Goal: Task Accomplishment & Management: Manage account settings

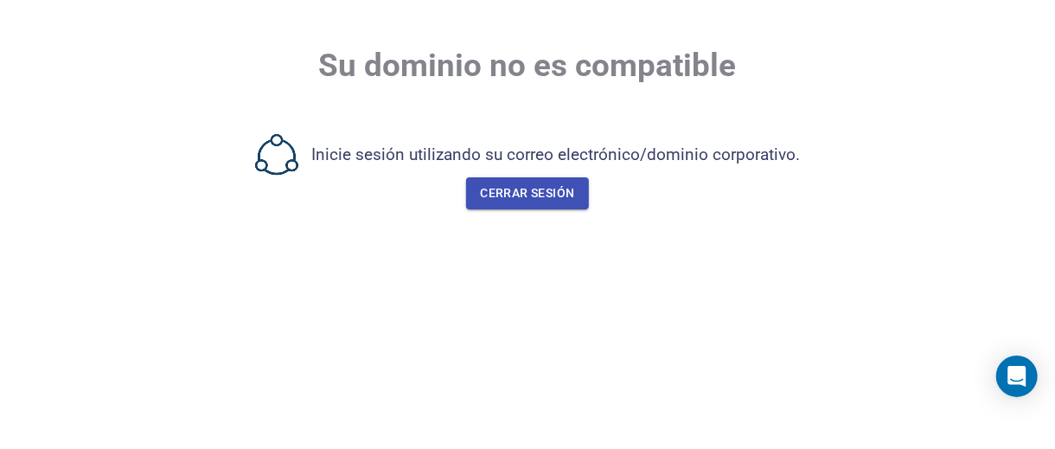
click at [467, 273] on body "Su dominio no es compatible Inicie sesión utilizando su correo electrónico/domi…" at bounding box center [527, 224] width 1055 height 449
click at [512, 188] on font "Cerrar sesión" at bounding box center [527, 193] width 94 height 14
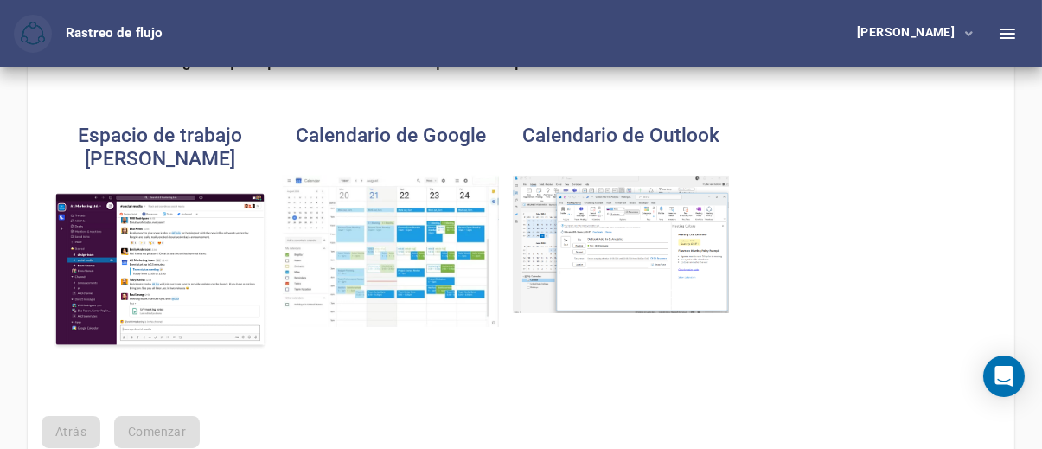
scroll to position [257, 0]
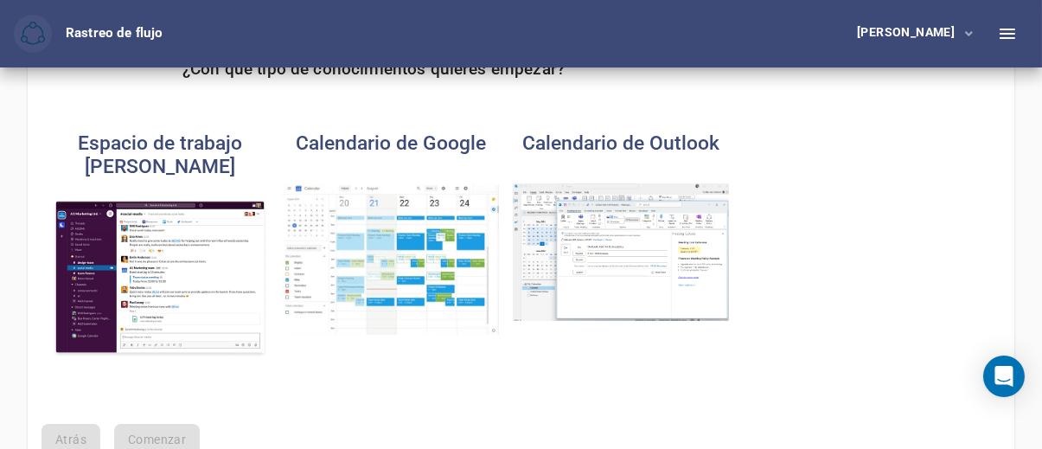
click at [655, 240] on img "button" at bounding box center [621, 252] width 216 height 138
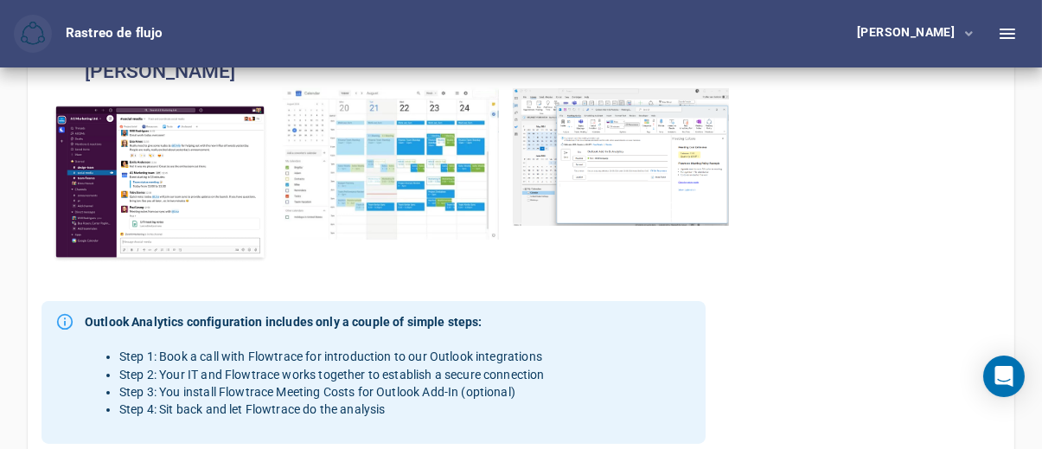
scroll to position [353, 0]
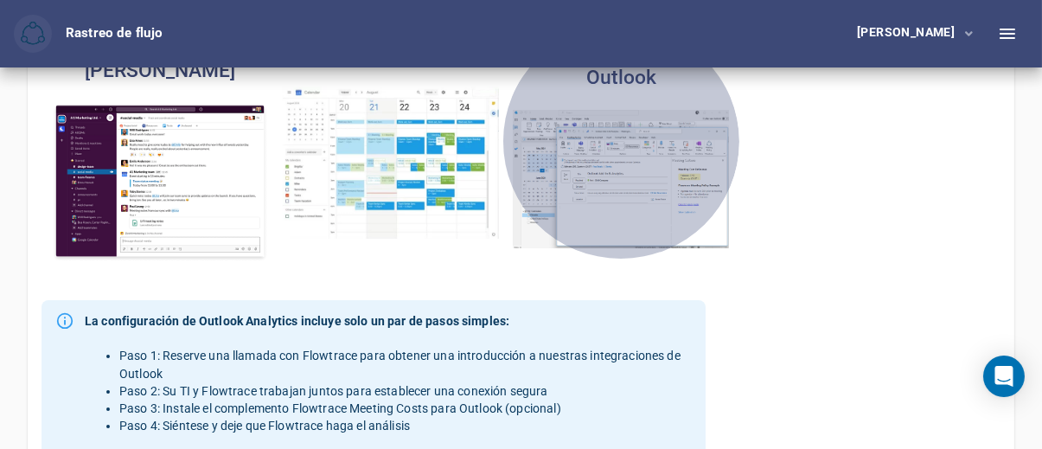
click at [591, 199] on img "button" at bounding box center [621, 179] width 216 height 138
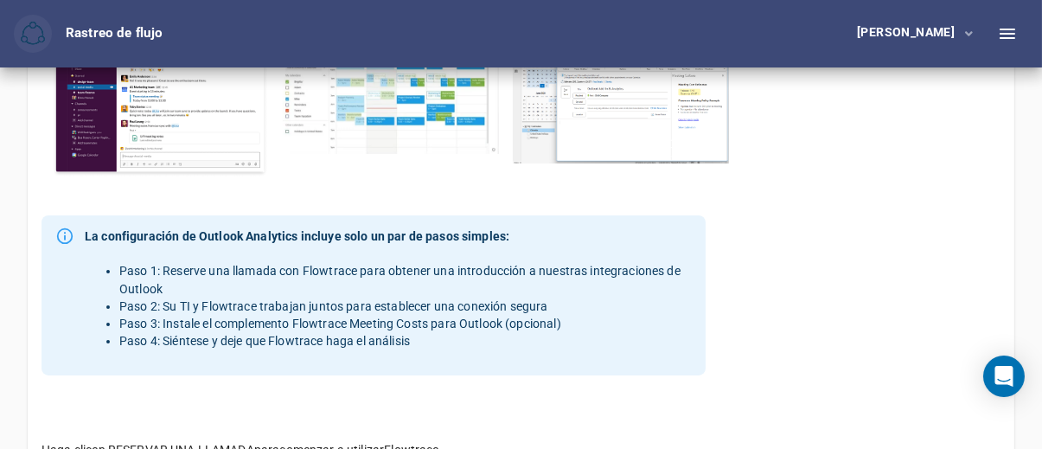
scroll to position [448, 0]
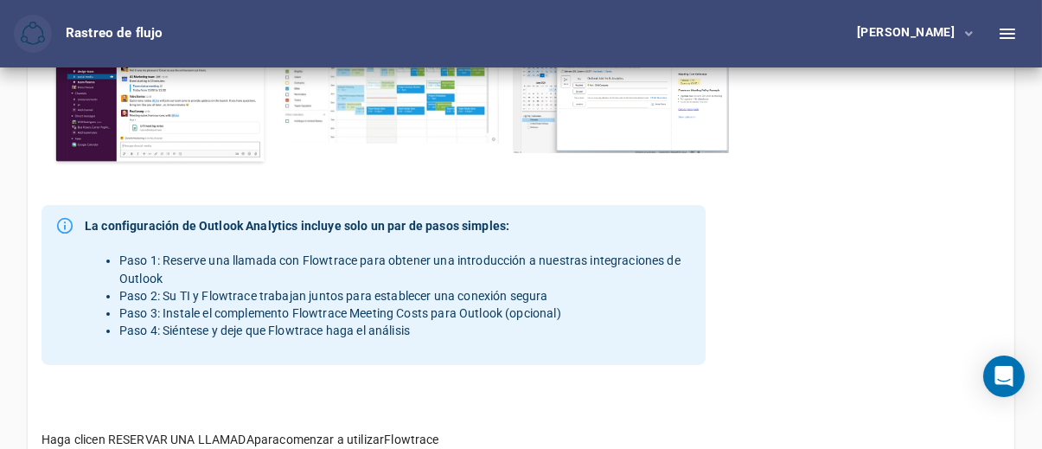
click at [591, 199] on div "La configuración de Outlook Analytics incluye solo un par de pasos simples: Pas…" at bounding box center [374, 295] width 692 height 208
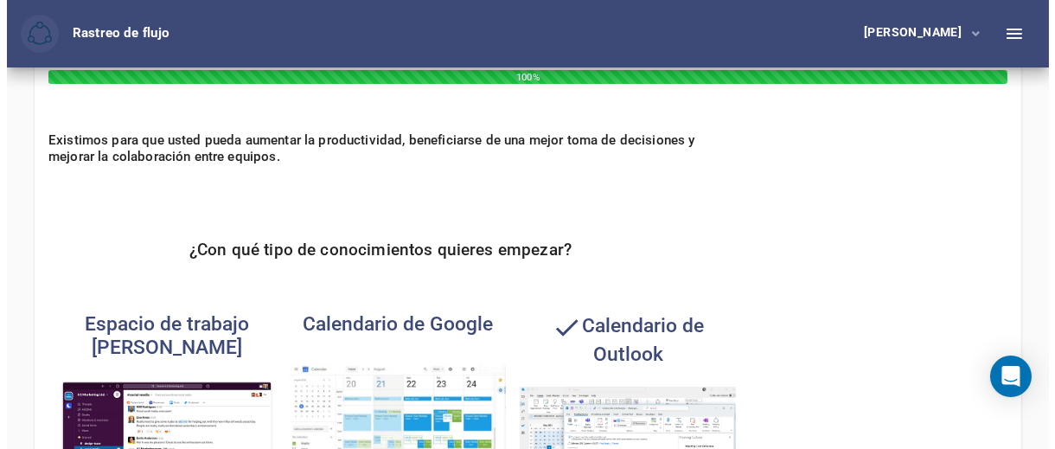
scroll to position [0, 0]
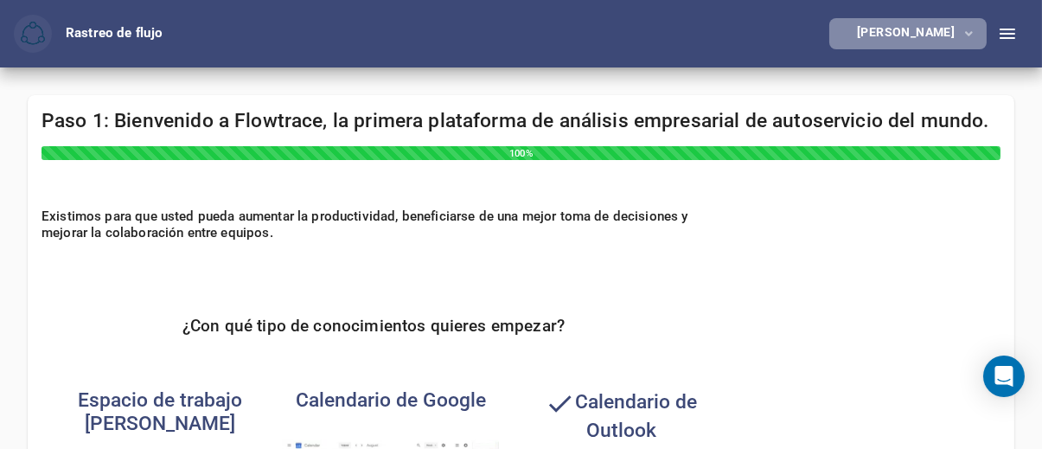
click at [965, 34] on icon "button" at bounding box center [969, 34] width 8 height 12
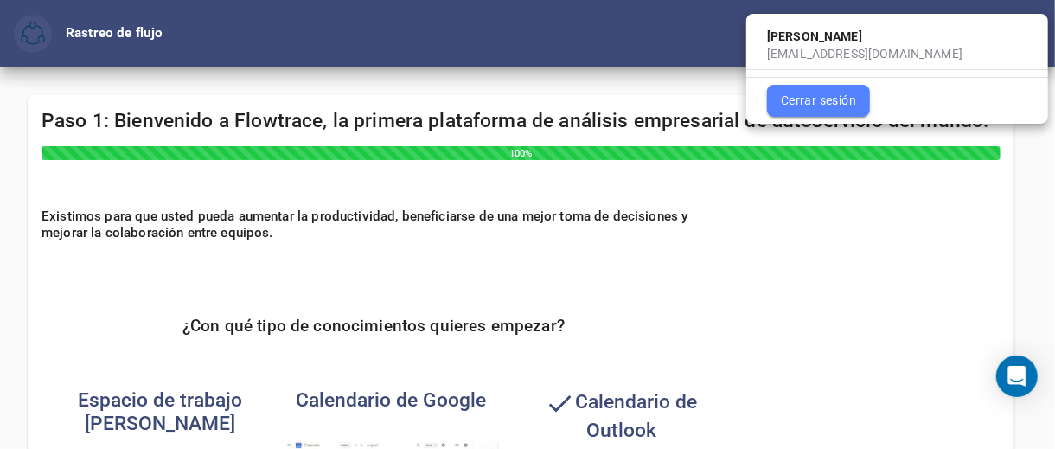
click at [861, 185] on div at bounding box center [527, 224] width 1055 height 449
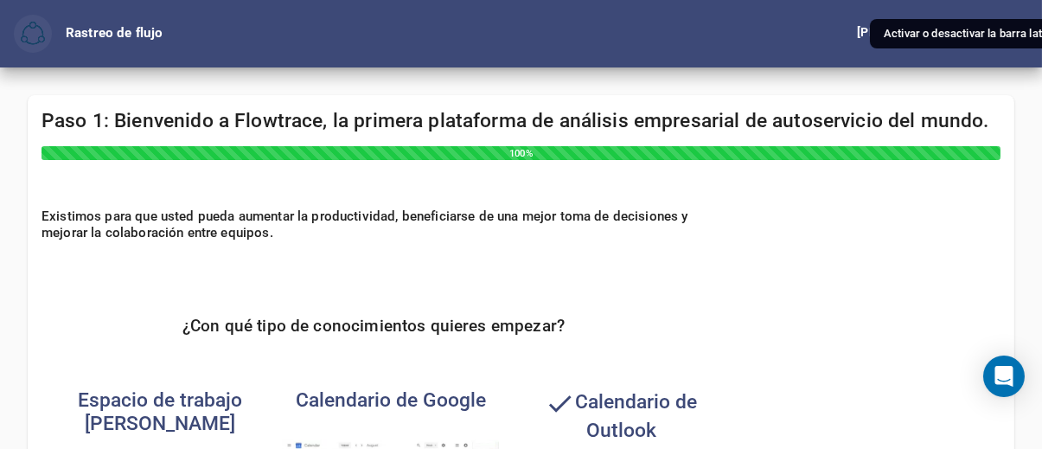
click at [1008, 39] on icon "button" at bounding box center [1007, 33] width 21 height 21
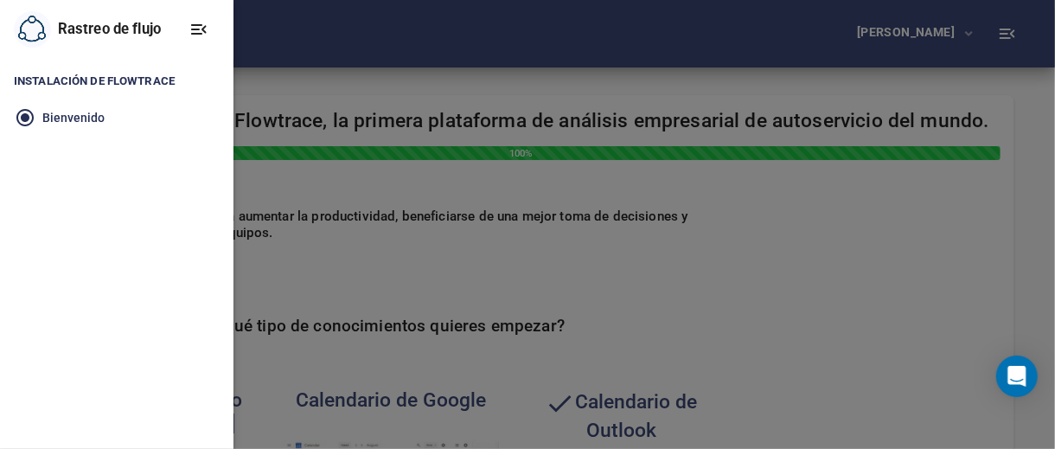
click at [1008, 31] on div at bounding box center [527, 224] width 1055 height 449
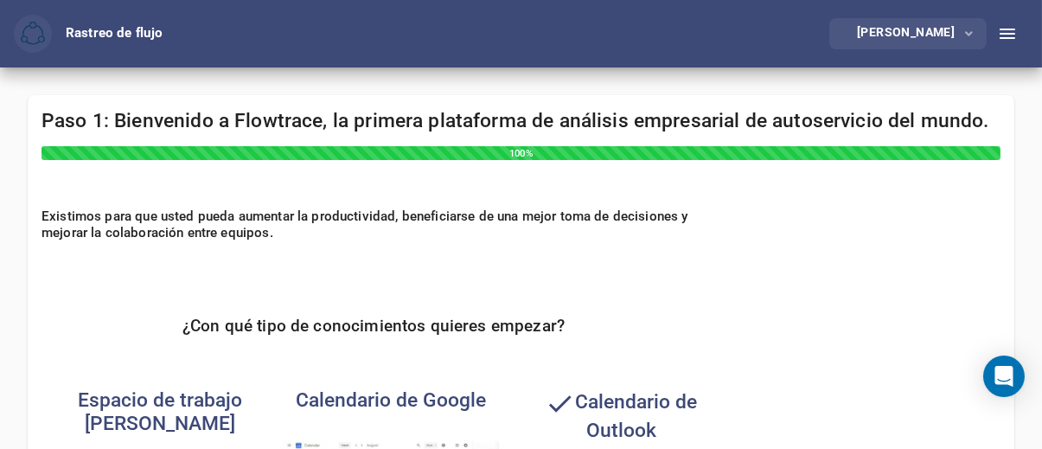
click at [973, 29] on icon "button" at bounding box center [969, 34] width 8 height 12
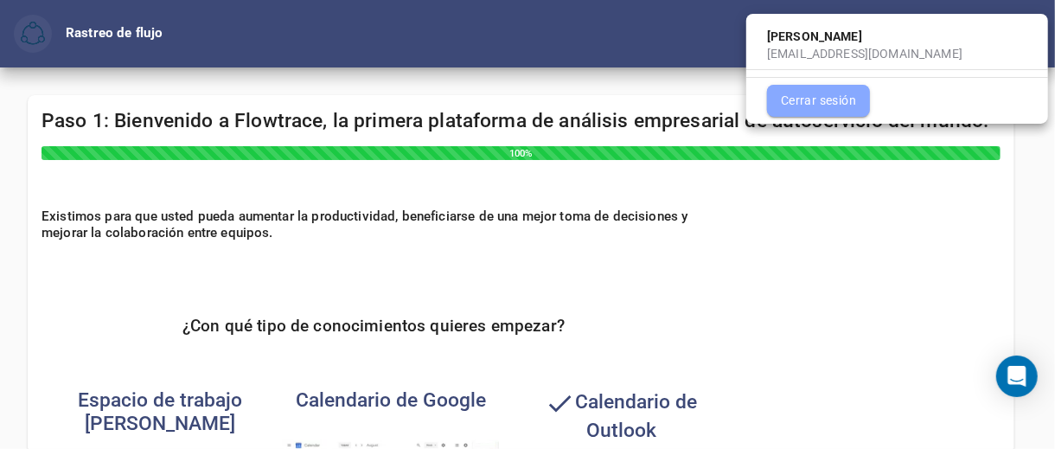
click at [824, 104] on font "Cerrar sesión" at bounding box center [818, 100] width 75 height 14
